Goal: Information Seeking & Learning: Learn about a topic

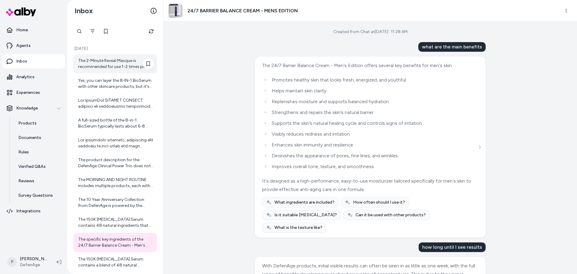
click at [117, 63] on div "The 2-Minute Reveal Masque is recommended for use 1-2 times per week. Using it …" at bounding box center [115, 64] width 75 height 12
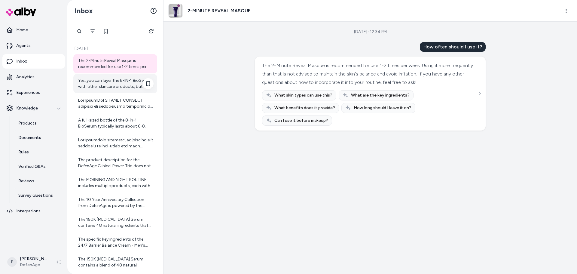
click at [113, 86] on div "Yes, you can layer the 8-IN-1 BioSerum with other skincare products, but it's i…" at bounding box center [115, 83] width 75 height 12
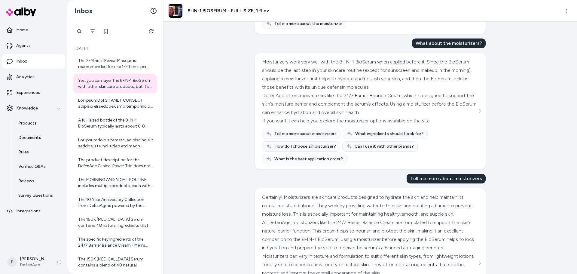
scroll to position [809, 0]
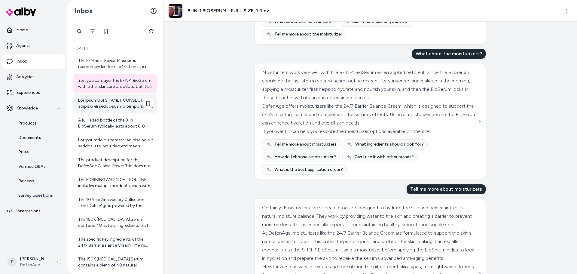
click at [104, 112] on div at bounding box center [115, 103] width 84 height 19
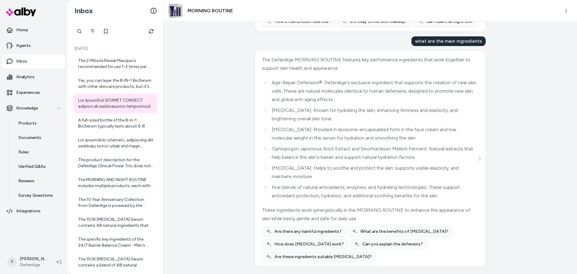
scroll to position [601, 0]
click at [97, 128] on div "A full-sized bottle of the 8-in-1 BioSerum typically lasts about 6-8 weeks with…" at bounding box center [115, 123] width 75 height 12
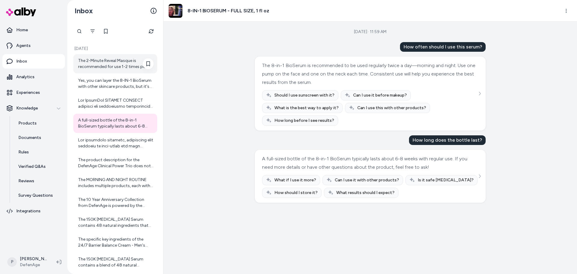
click at [111, 67] on div "The 2-Minute Reveal Masque is recommended for use 1-2 times per week. Using it …" at bounding box center [115, 64] width 75 height 12
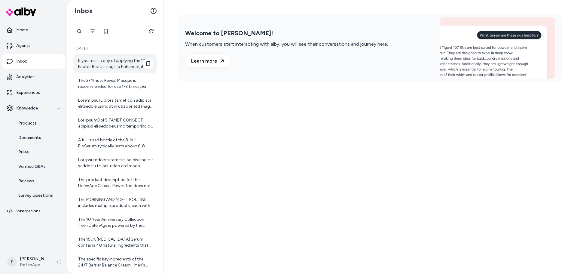
click at [115, 70] on div "If you miss a day of applying the 12-Factor Revitalizing Lip Enhancer, it's not…" at bounding box center [115, 63] width 84 height 19
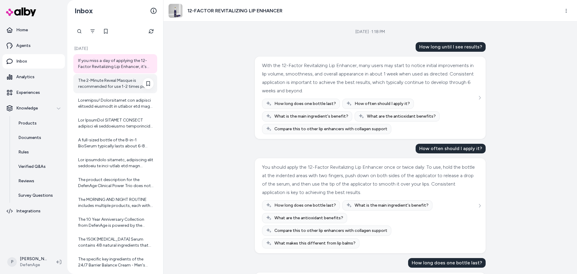
click at [107, 89] on div "The 2-Minute Reveal Masque is recommended for use 1-2 times per week. Using it …" at bounding box center [115, 83] width 84 height 19
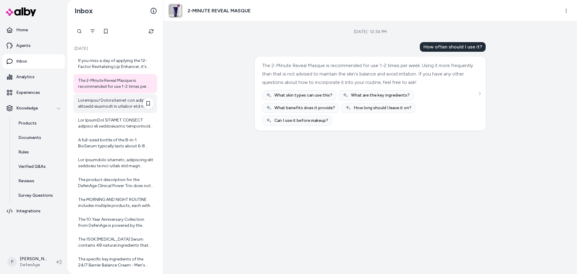
click at [109, 105] on div at bounding box center [115, 103] width 75 height 12
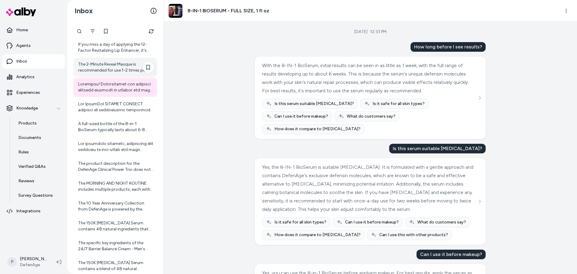
scroll to position [30, 0]
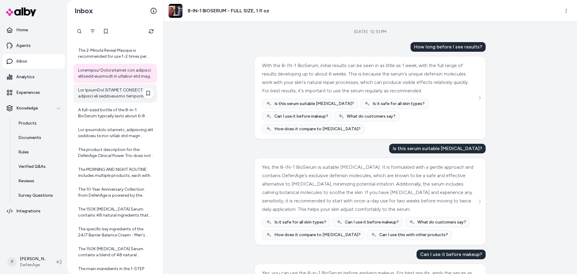
click at [117, 84] on div at bounding box center [115, 92] width 84 height 19
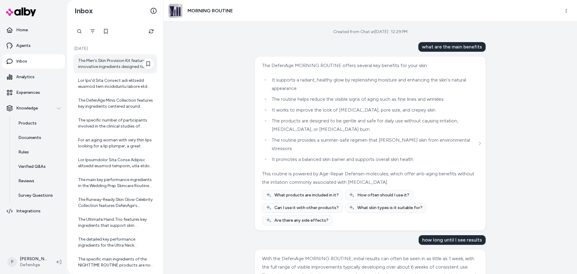
click at [121, 64] on div "The Men's Skin Provision Kit features innovative ingredients designed to addres…" at bounding box center [115, 64] width 75 height 12
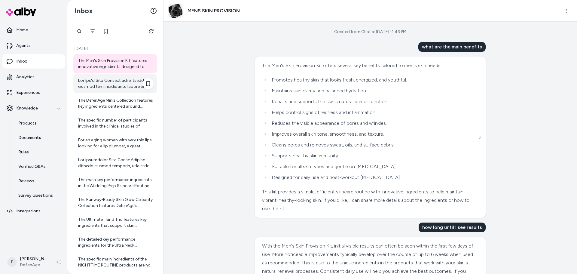
click at [105, 85] on div at bounding box center [115, 83] width 75 height 12
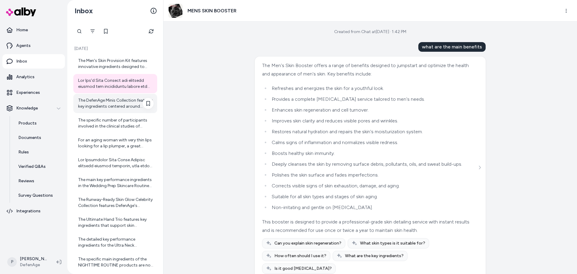
click at [106, 112] on div "The DefenAge Minis Collection features key ingredients centered around Defensin…" at bounding box center [115, 103] width 84 height 19
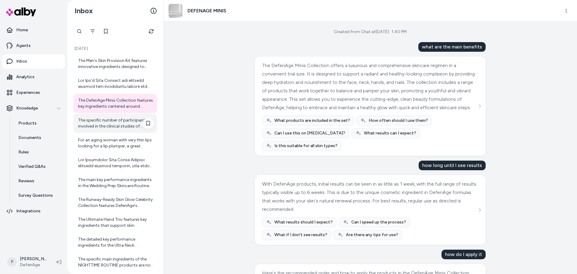
click at [109, 121] on div "The specific number of participants involved in the clinical studies of DefenAg…" at bounding box center [115, 123] width 75 height 12
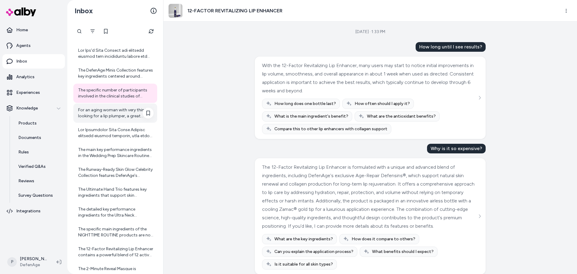
click at [118, 116] on div "For an aging woman with very thin lips looking for a lip plumper, a great optio…" at bounding box center [115, 113] width 75 height 12
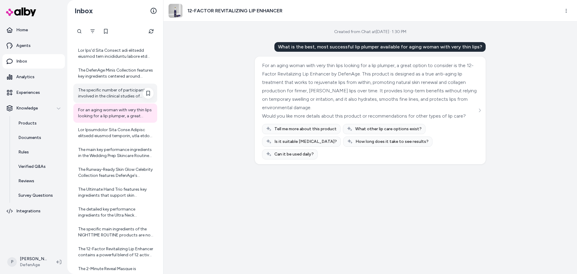
click at [107, 93] on div "The specific number of participants involved in the clinical studies of DefenAg…" at bounding box center [115, 93] width 75 height 12
